Goal: Task Accomplishment & Management: Manage account settings

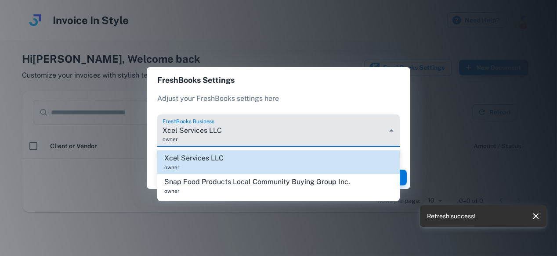
click at [391, 133] on body "Invoice In Style Need Help? Hi George , Welcome back Customize your invoices wi…" at bounding box center [278, 128] width 557 height 256
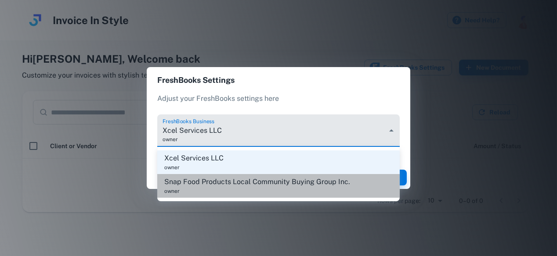
click at [285, 186] on span "Snap Food Products Local Community Buying Group Inc." at bounding box center [257, 182] width 186 height 11
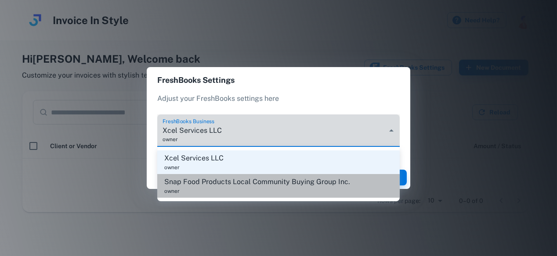
type input "********"
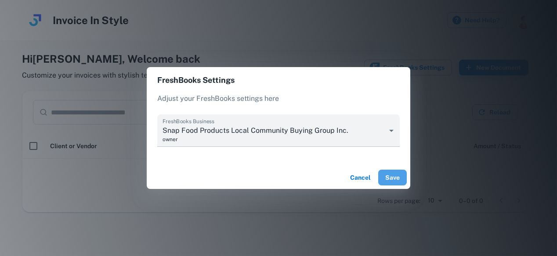
click at [395, 175] on button "Save" at bounding box center [392, 178] width 29 height 16
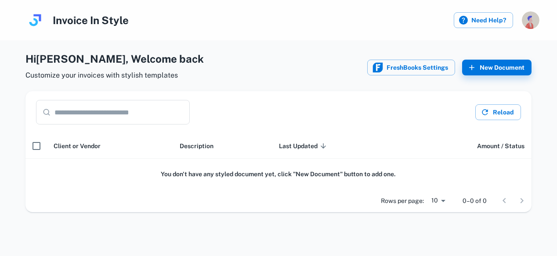
click at [527, 23] on img "button" at bounding box center [531, 20] width 18 height 18
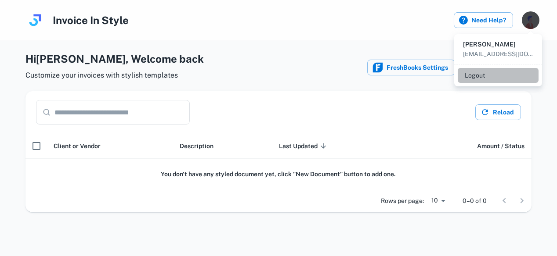
click at [473, 76] on li "Logout" at bounding box center [497, 75] width 81 height 15
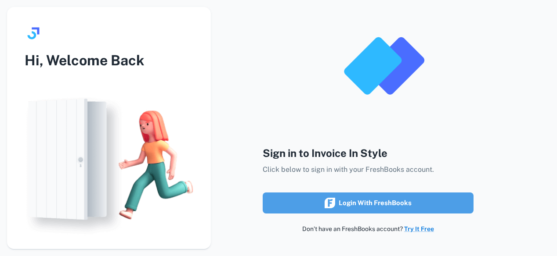
click at [369, 201] on div "Login with FreshBooks" at bounding box center [367, 203] width 87 height 11
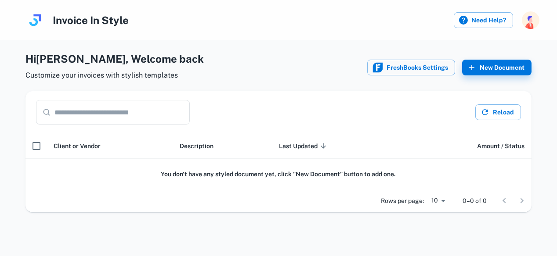
click at [539, 25] on div "Invoice In Style Need Help?" at bounding box center [278, 20] width 557 height 40
click at [534, 25] on img "button" at bounding box center [531, 20] width 18 height 18
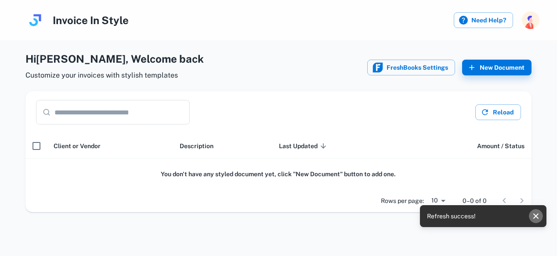
click at [532, 217] on icon "close" at bounding box center [535, 216] width 11 height 11
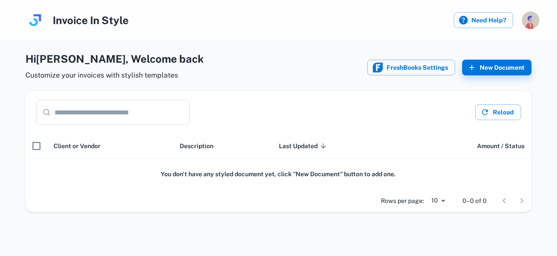
click at [528, 25] on img "button" at bounding box center [531, 20] width 18 height 18
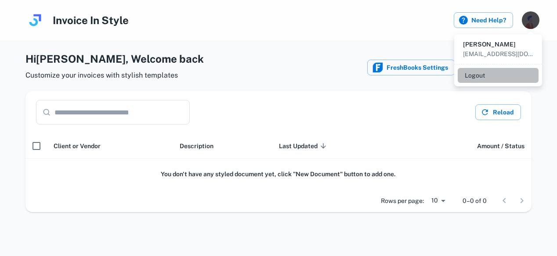
click at [475, 73] on li "Logout" at bounding box center [497, 75] width 81 height 15
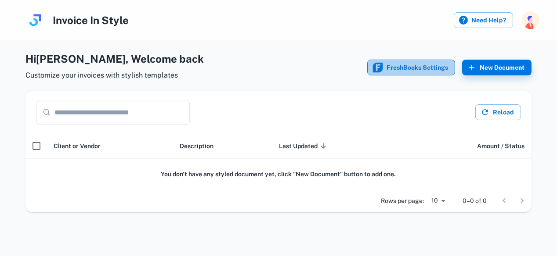
click at [414, 66] on button "FreshBooks Settings" at bounding box center [411, 68] width 88 height 16
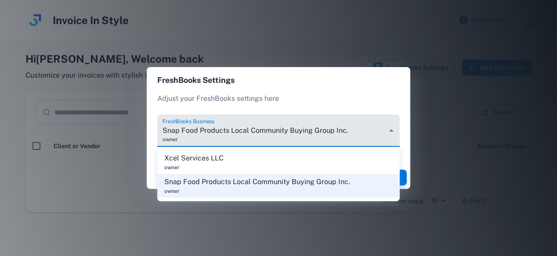
click at [386, 130] on body "Invoice In Style Need Help? Hi [PERSON_NAME] , Welcome back Customize your invo…" at bounding box center [278, 128] width 557 height 256
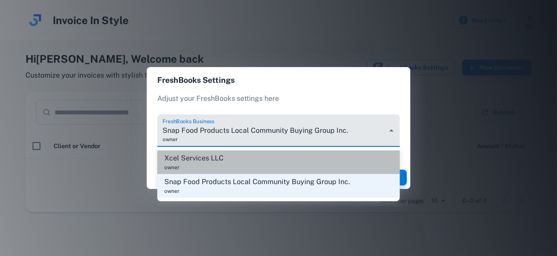
click at [239, 158] on li "Xcel Services LLC owner" at bounding box center [278, 163] width 242 height 24
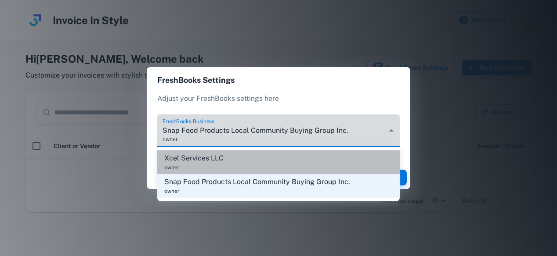
type input "********"
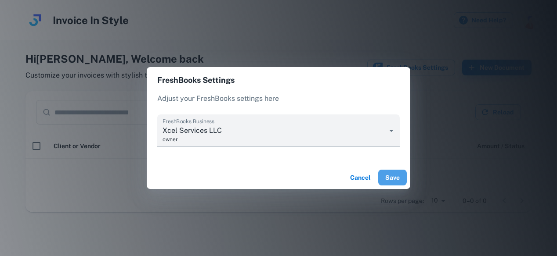
click at [394, 178] on button "Save" at bounding box center [392, 178] width 29 height 16
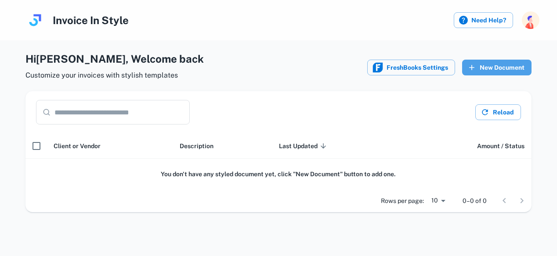
click at [474, 64] on icon "button" at bounding box center [471, 67] width 9 height 9
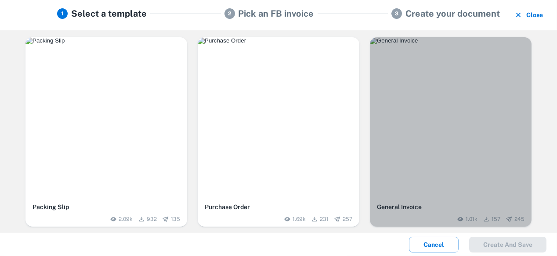
click at [443, 44] on img "button" at bounding box center [451, 40] width 162 height 7
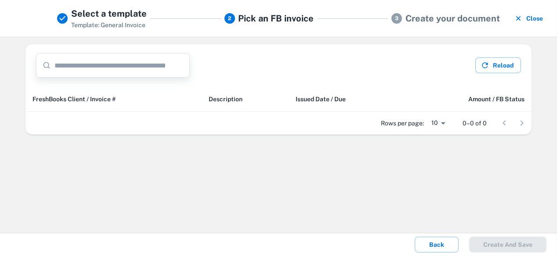
click at [130, 60] on input "text" at bounding box center [121, 65] width 135 height 25
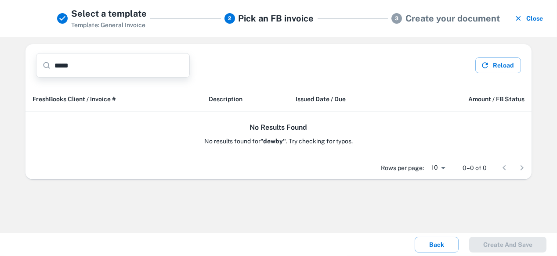
click at [128, 68] on input "*****" at bounding box center [121, 65] width 135 height 25
type input "*****"
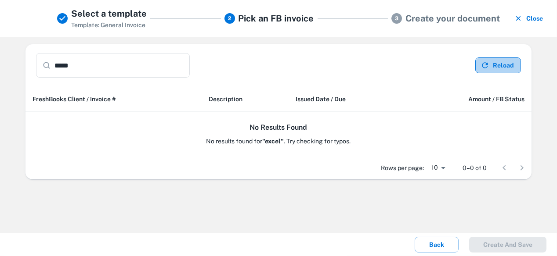
click at [492, 68] on button "Reload" at bounding box center [498, 66] width 46 height 16
click at [90, 62] on input "*****" at bounding box center [121, 65] width 135 height 25
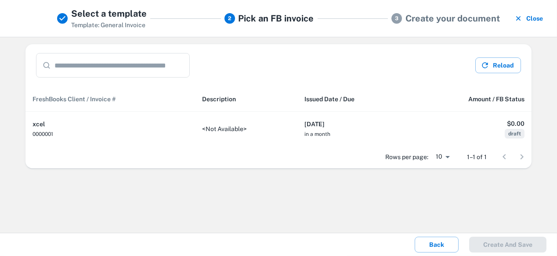
click at [77, 101] on span "FreshBooks Client / Invoice #" at bounding box center [73, 99] width 83 height 11
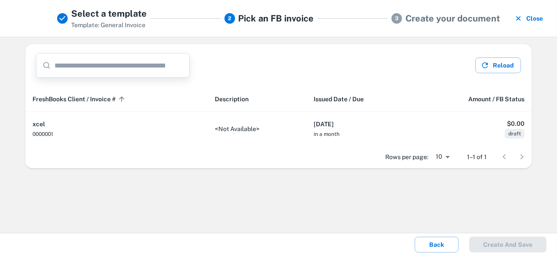
click at [105, 68] on input "text" at bounding box center [121, 65] width 135 height 25
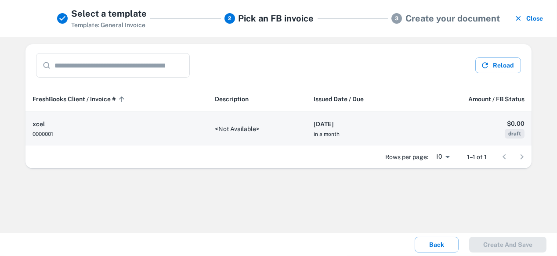
click at [42, 131] on span "0000001" at bounding box center [42, 134] width 21 height 6
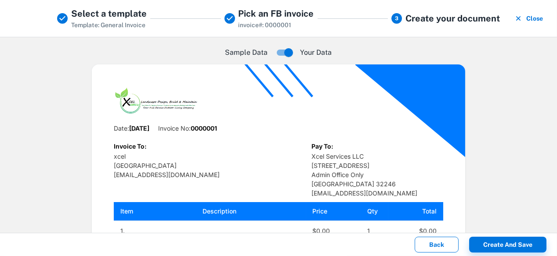
click at [439, 247] on button "Back" at bounding box center [436, 245] width 44 height 16
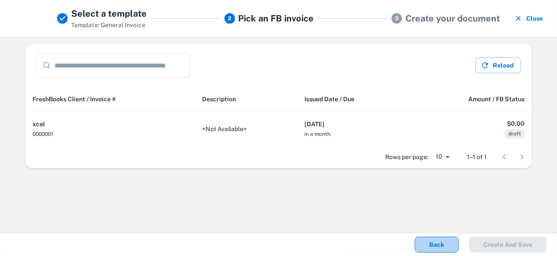
click at [439, 247] on button "Back" at bounding box center [436, 245] width 44 height 16
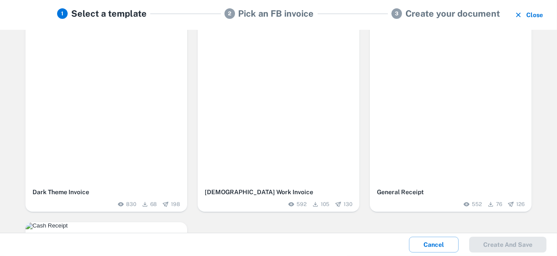
scroll to position [137, 0]
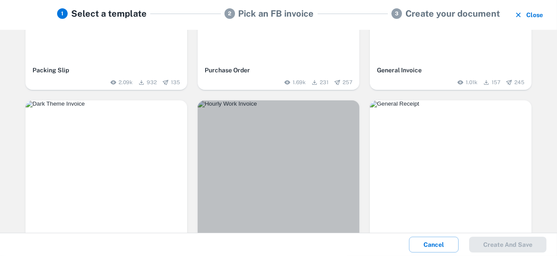
click at [237, 108] on img "button" at bounding box center [279, 104] width 162 height 7
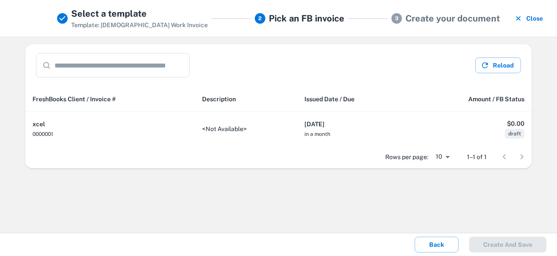
scroll to position [0, 0]
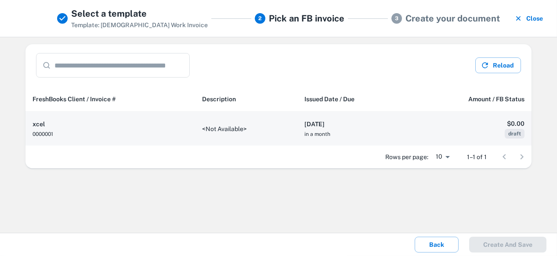
click at [42, 132] on span "0000001" at bounding box center [42, 134] width 21 height 6
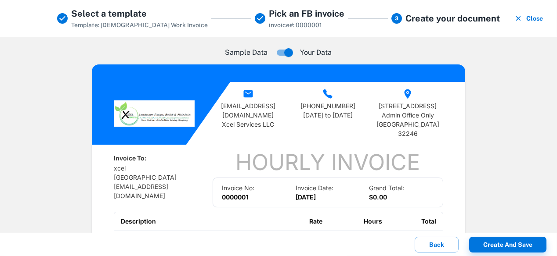
click at [188, 85] on div at bounding box center [139, 113] width 182 height 63
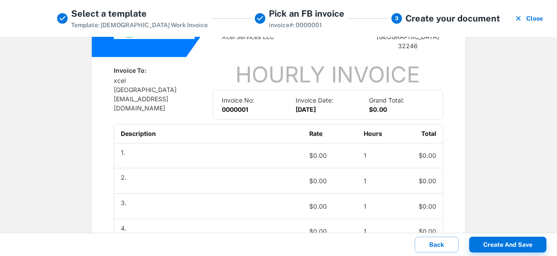
click at [346, 76] on div "Hourly Invoice" at bounding box center [327, 75] width 230 height 18
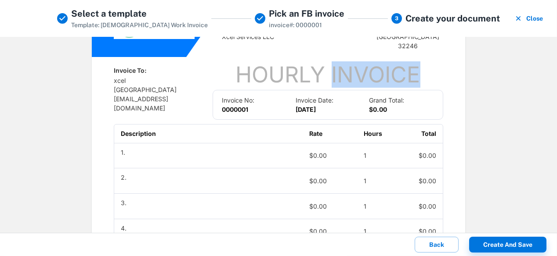
click at [346, 76] on div "Hourly Invoice" at bounding box center [327, 75] width 230 height 18
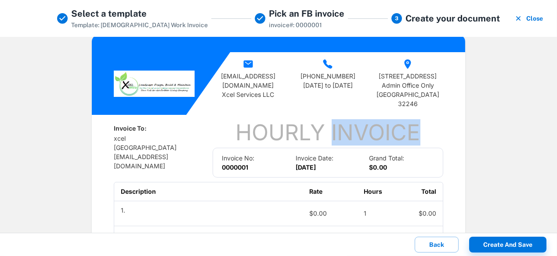
scroll to position [0, 0]
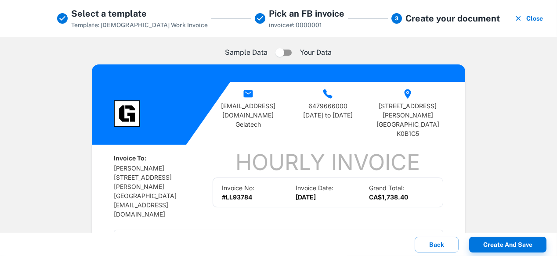
click at [137, 101] on div at bounding box center [163, 114] width 99 height 26
click at [132, 103] on img at bounding box center [127, 114] width 26 height 26
click at [523, 19] on button "Close" at bounding box center [529, 18] width 34 height 23
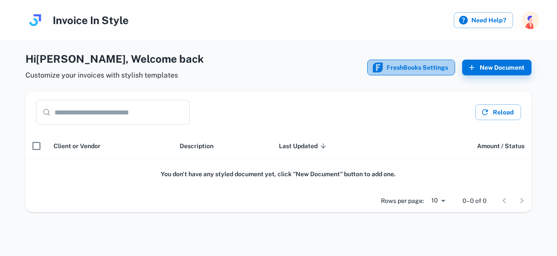
click at [396, 66] on button "FreshBooks Settings" at bounding box center [411, 68] width 88 height 16
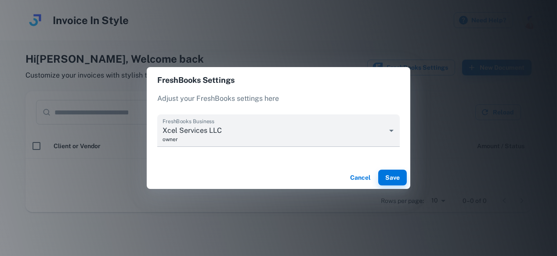
click at [339, 45] on div "FreshBooks Settings Adjust your FreshBooks settings here FreshBooks Business Xc…" at bounding box center [278, 128] width 557 height 256
